Goal: Task Accomplishment & Management: Complete application form

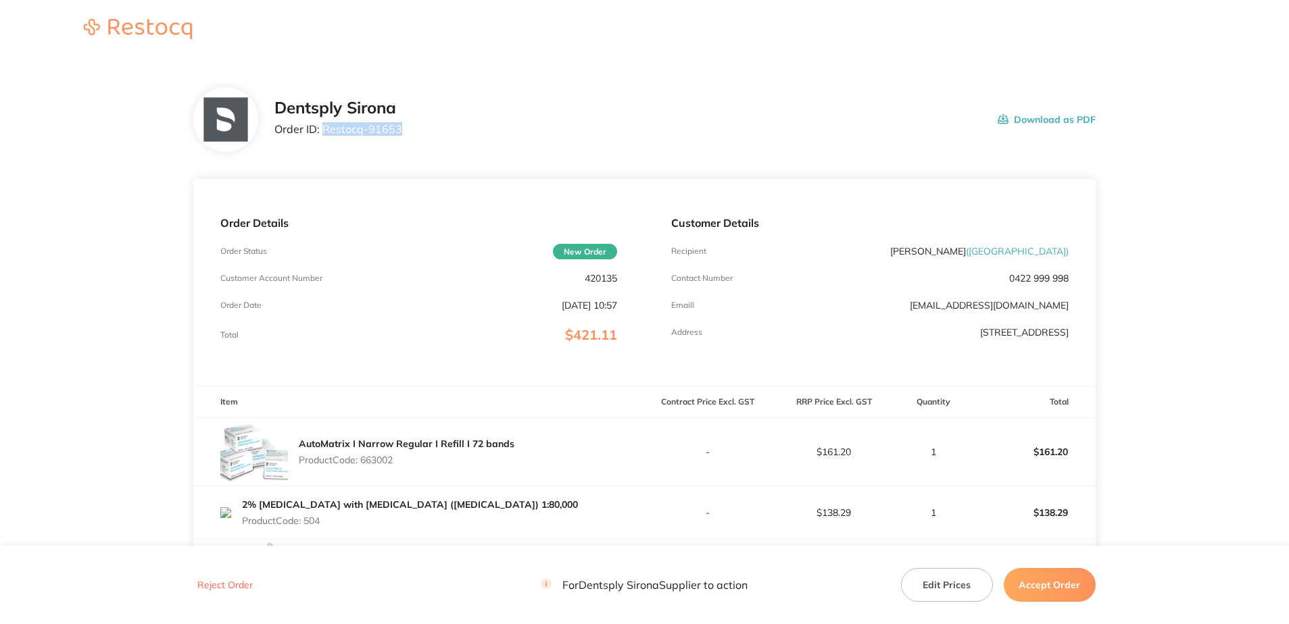
drag, startPoint x: 400, startPoint y: 132, endPoint x: 325, endPoint y: 130, distance: 75.0
click at [325, 130] on div "Dentsply Sirona Order ID: Restocq- 91653 Download as PDF" at bounding box center [684, 120] width 821 height 42
copy p "Restocq- 91653"
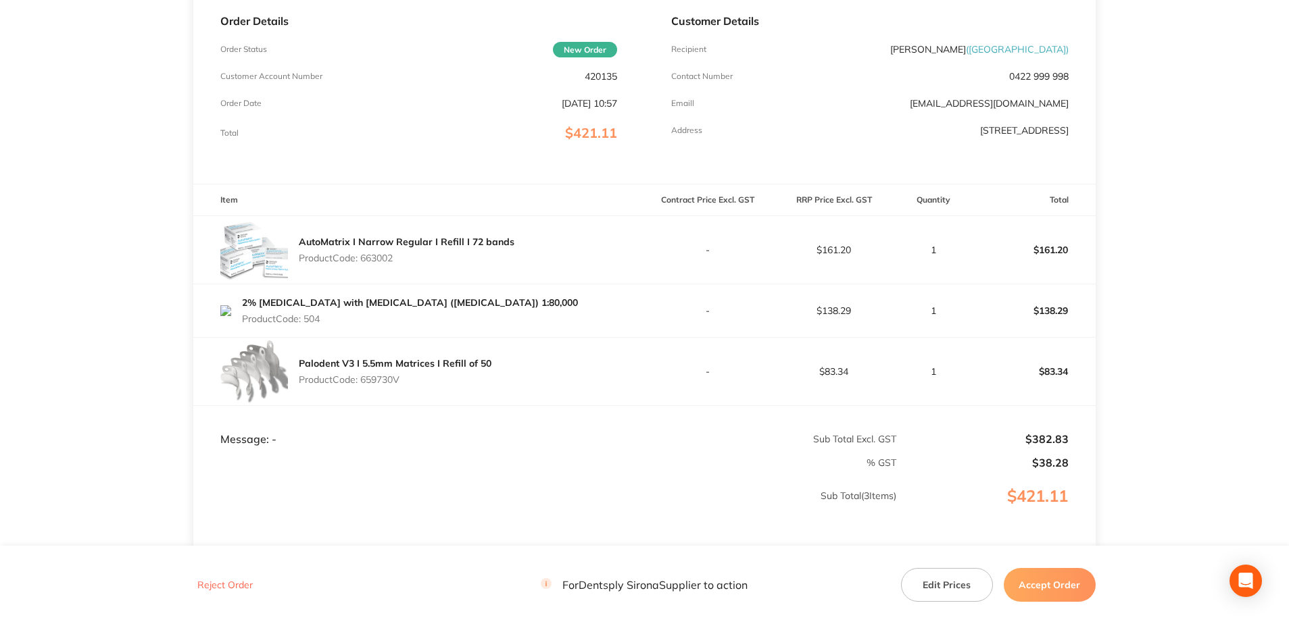
scroll to position [203, 0]
drag, startPoint x: 400, startPoint y: 259, endPoint x: 363, endPoint y: 258, distance: 37.2
click at [363, 258] on p "Product Code: 663002" at bounding box center [407, 257] width 216 height 11
copy p "663002"
drag, startPoint x: 327, startPoint y: 323, endPoint x: 307, endPoint y: 321, distance: 20.4
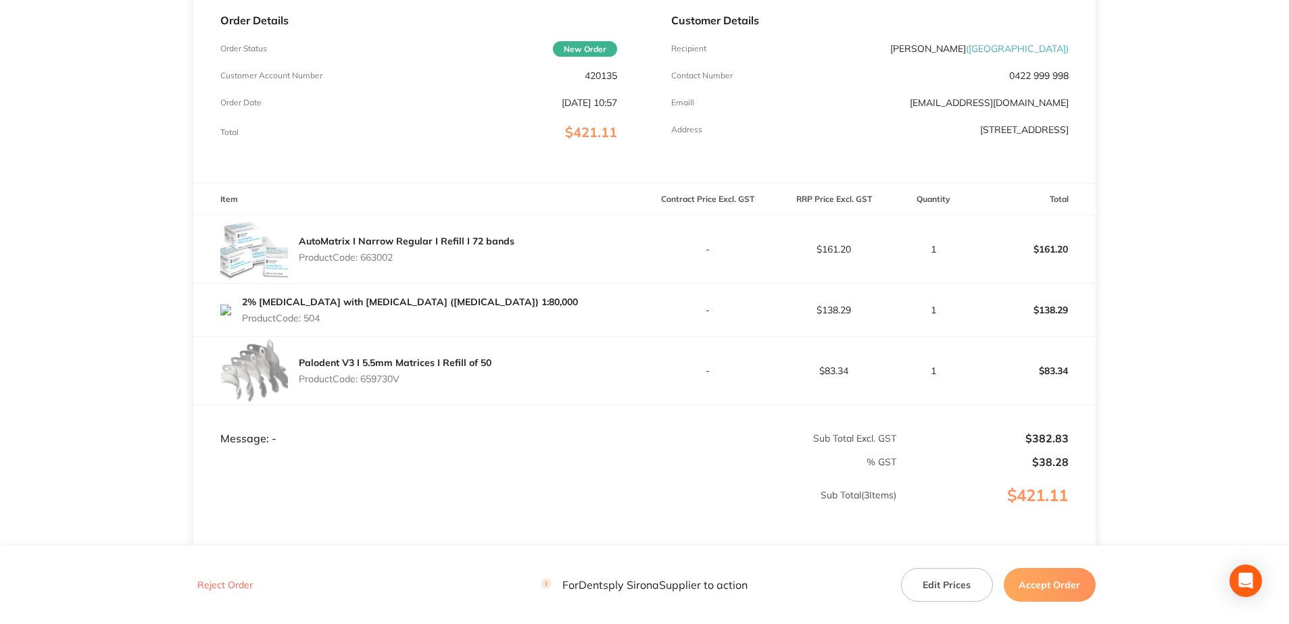
click at [307, 321] on p "Product Code: 504" at bounding box center [410, 318] width 336 height 11
copy p "504"
drag, startPoint x: 406, startPoint y: 381, endPoint x: 364, endPoint y: 381, distance: 41.9
click at [364, 381] on p "Product Code: 659730V" at bounding box center [395, 379] width 193 height 11
copy p "659730V"
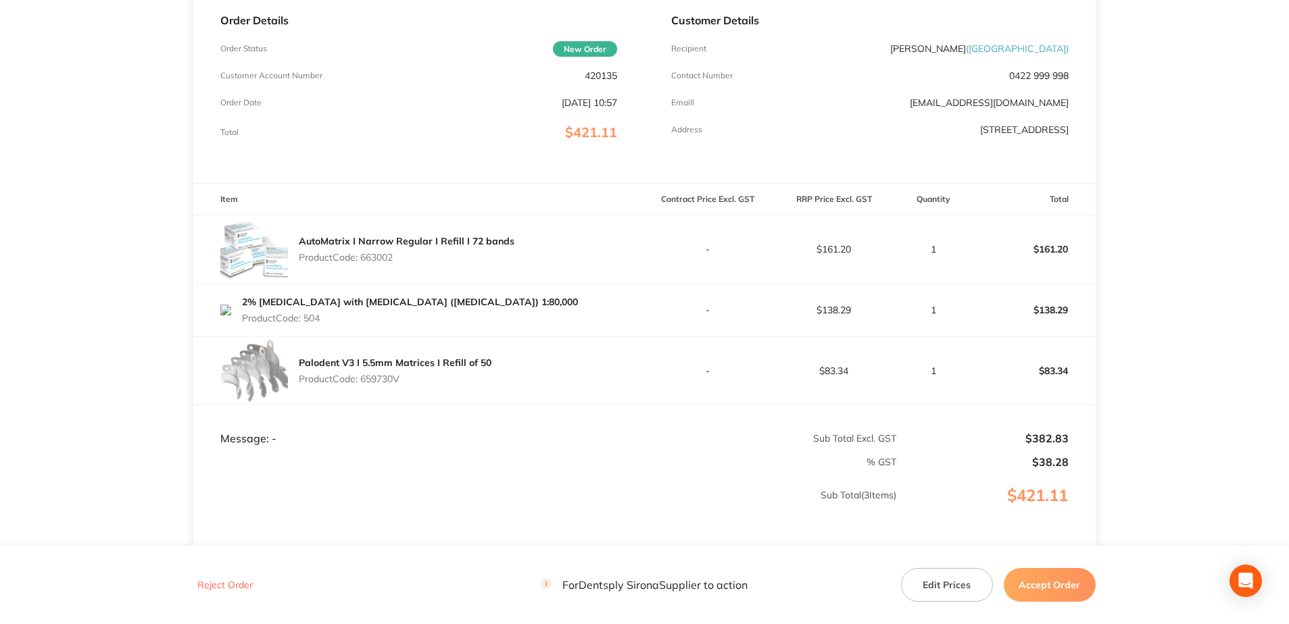
click at [1056, 585] on button "Accept Order" at bounding box center [1049, 585] width 92 height 34
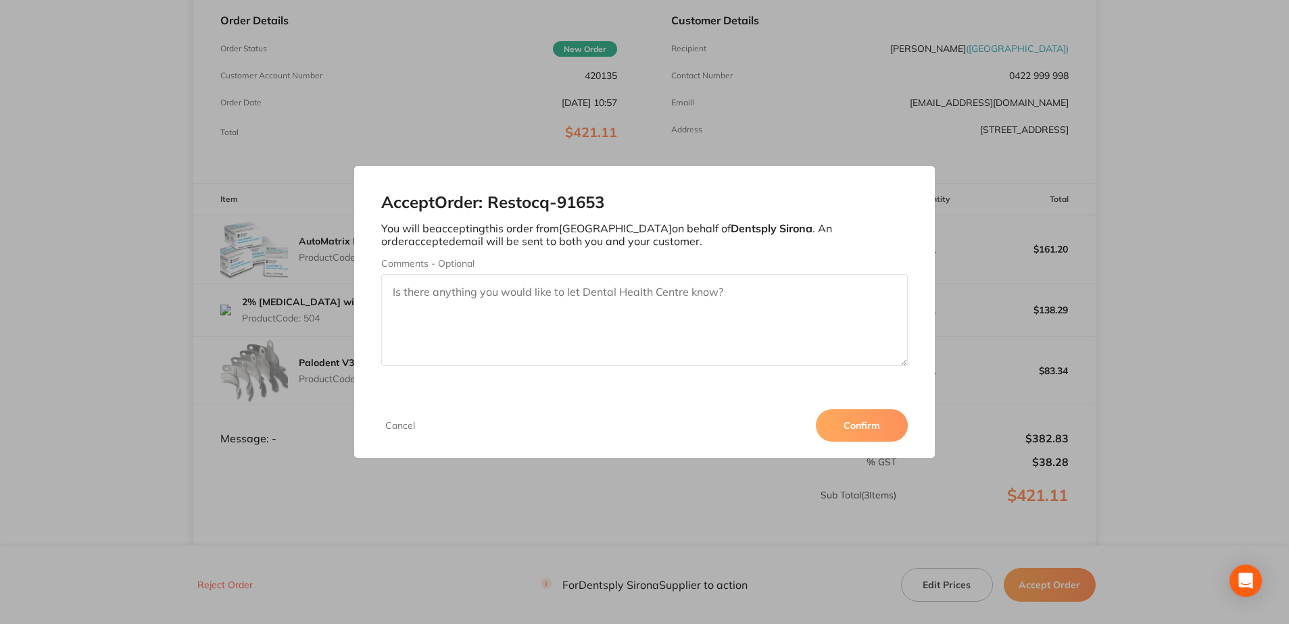
click at [863, 422] on button "Confirm" at bounding box center [862, 425] width 92 height 32
